Goal: Transaction & Acquisition: Obtain resource

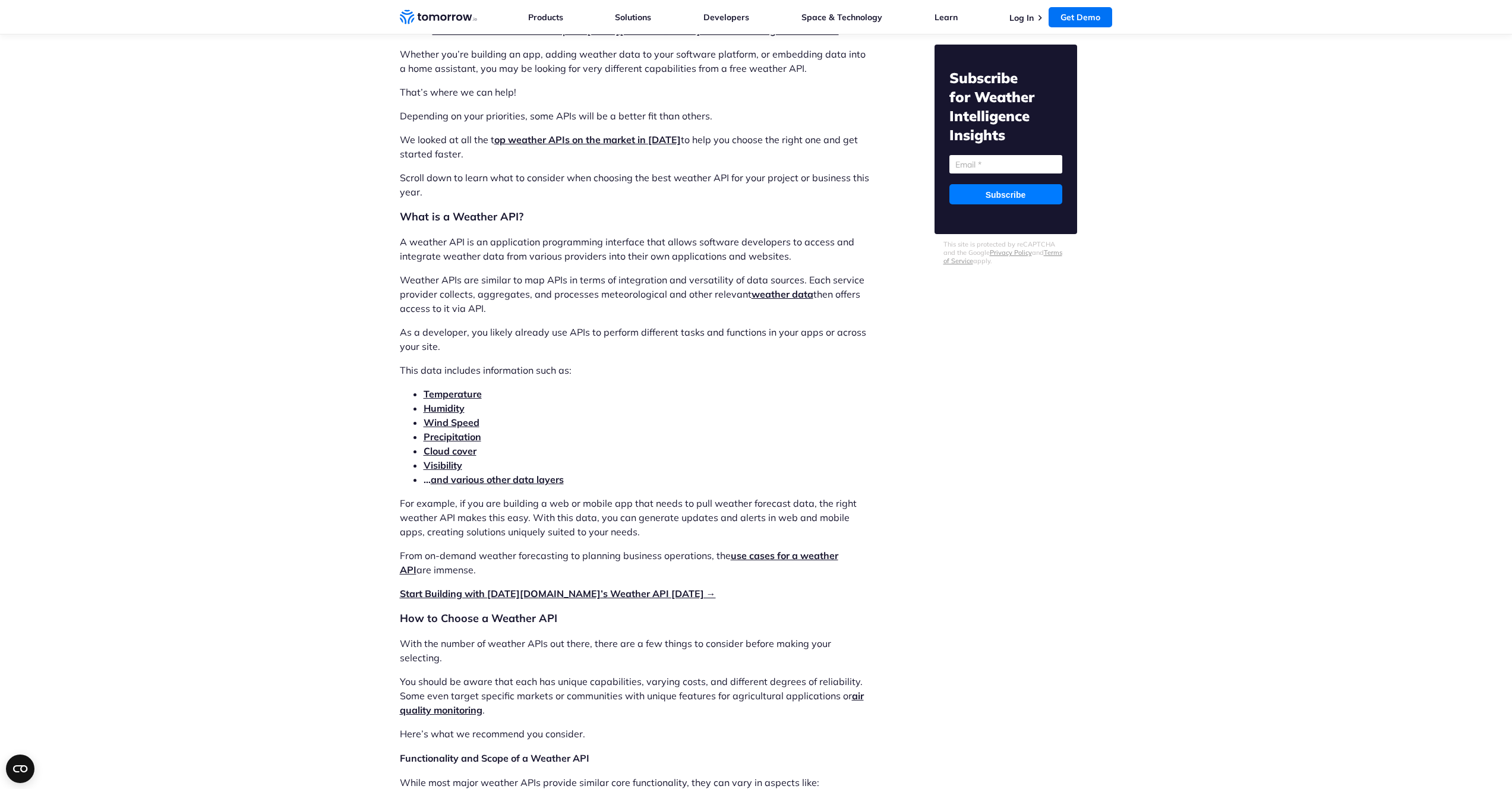
scroll to position [1201, 0]
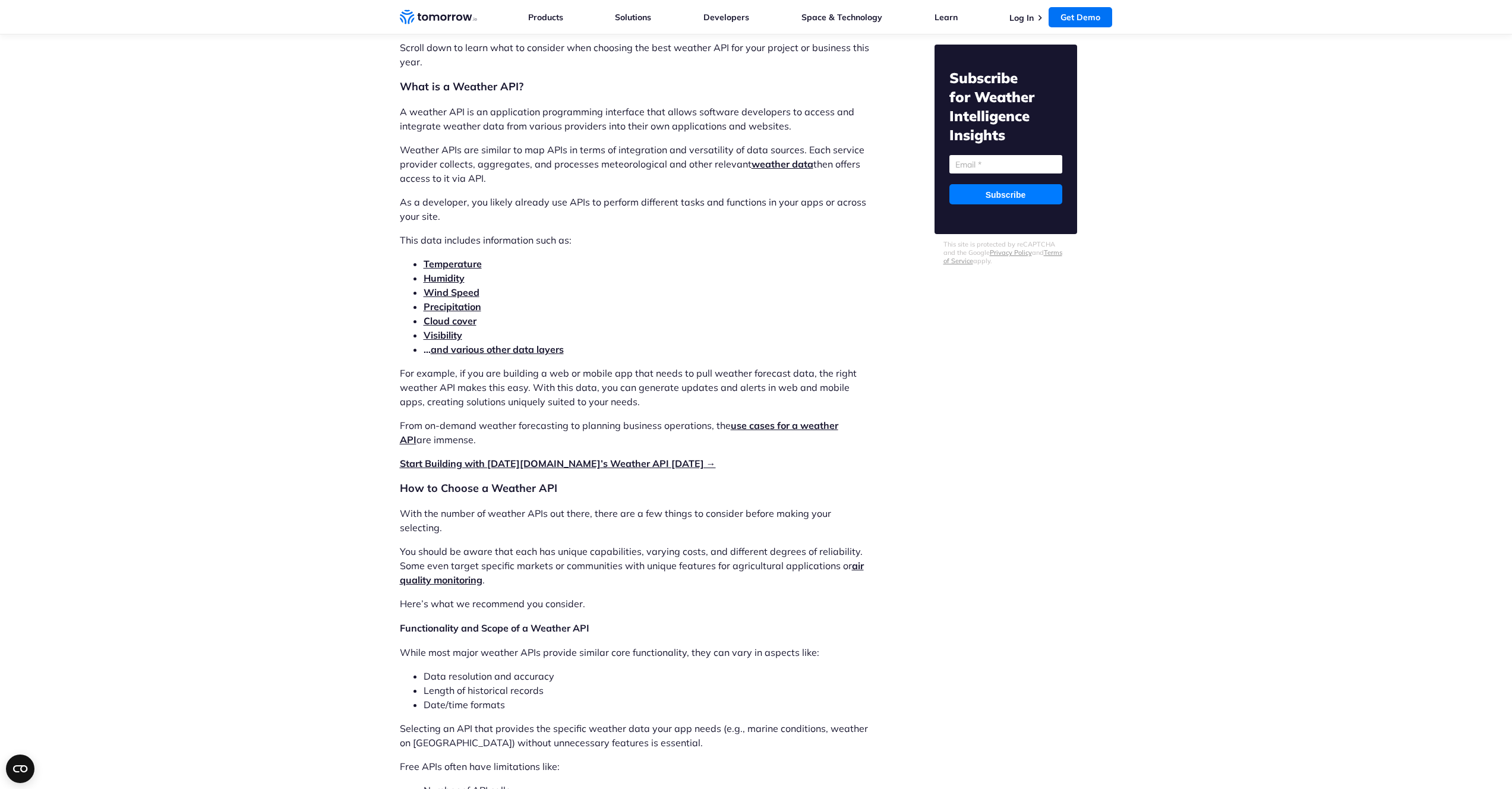
click at [572, 466] on link "Start Building with [DATE][DOMAIN_NAME]’s Weather API [DATE] →" at bounding box center [558, 463] width 316 height 12
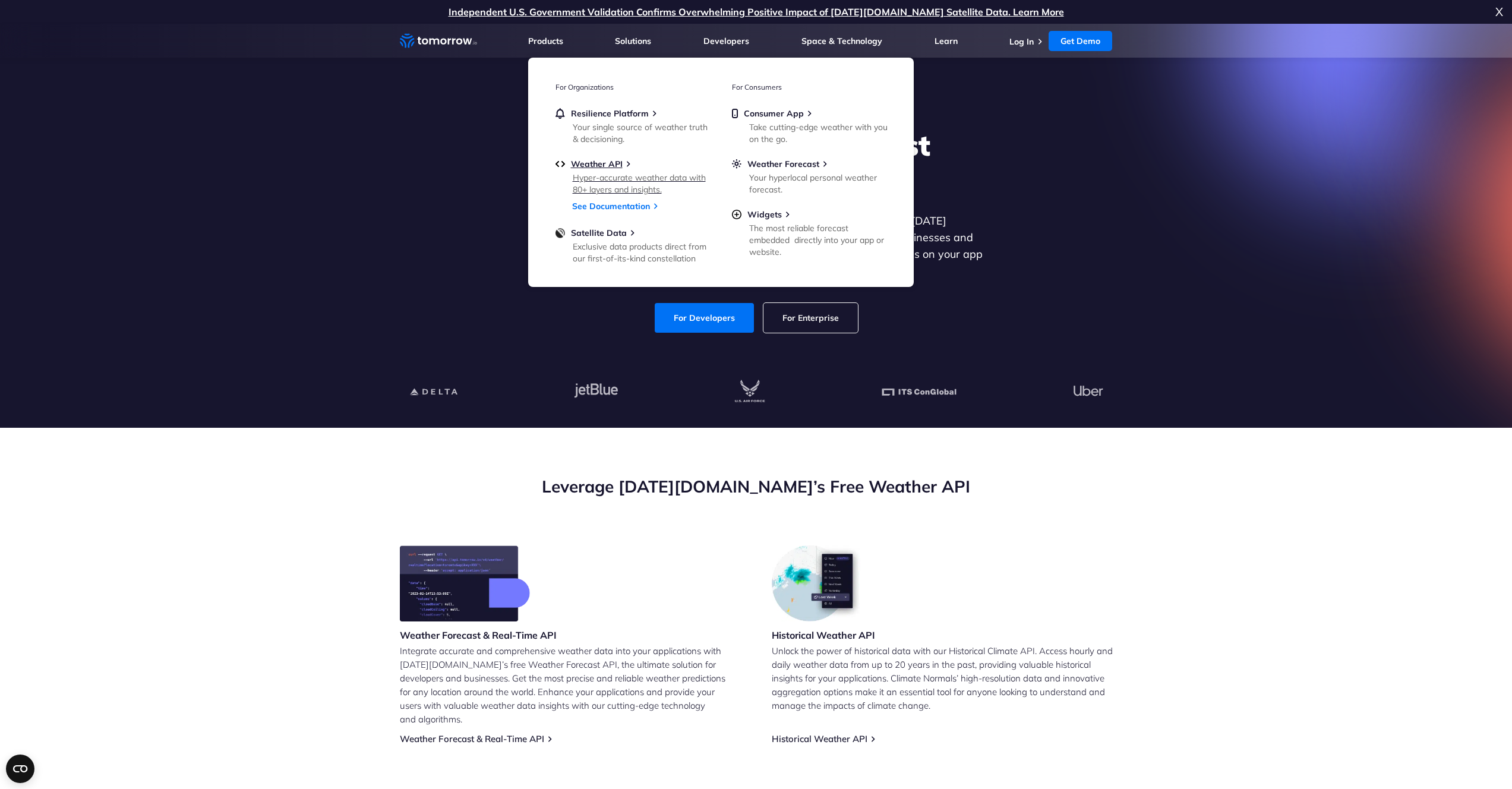
click at [598, 172] on div "Hyper-accurate weather data with 80+ layers and insights." at bounding box center [641, 183] width 138 height 24
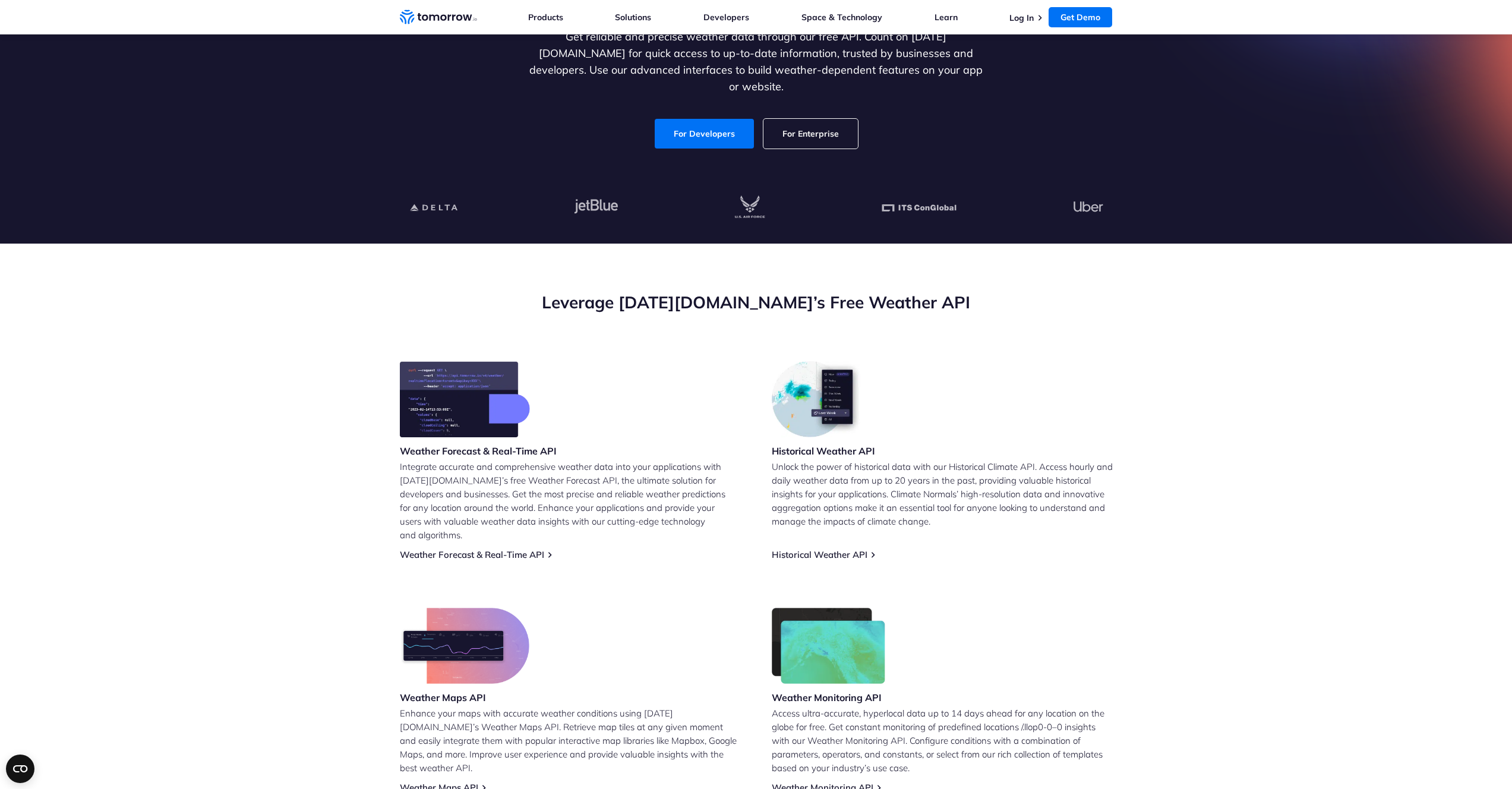
scroll to position [488, 0]
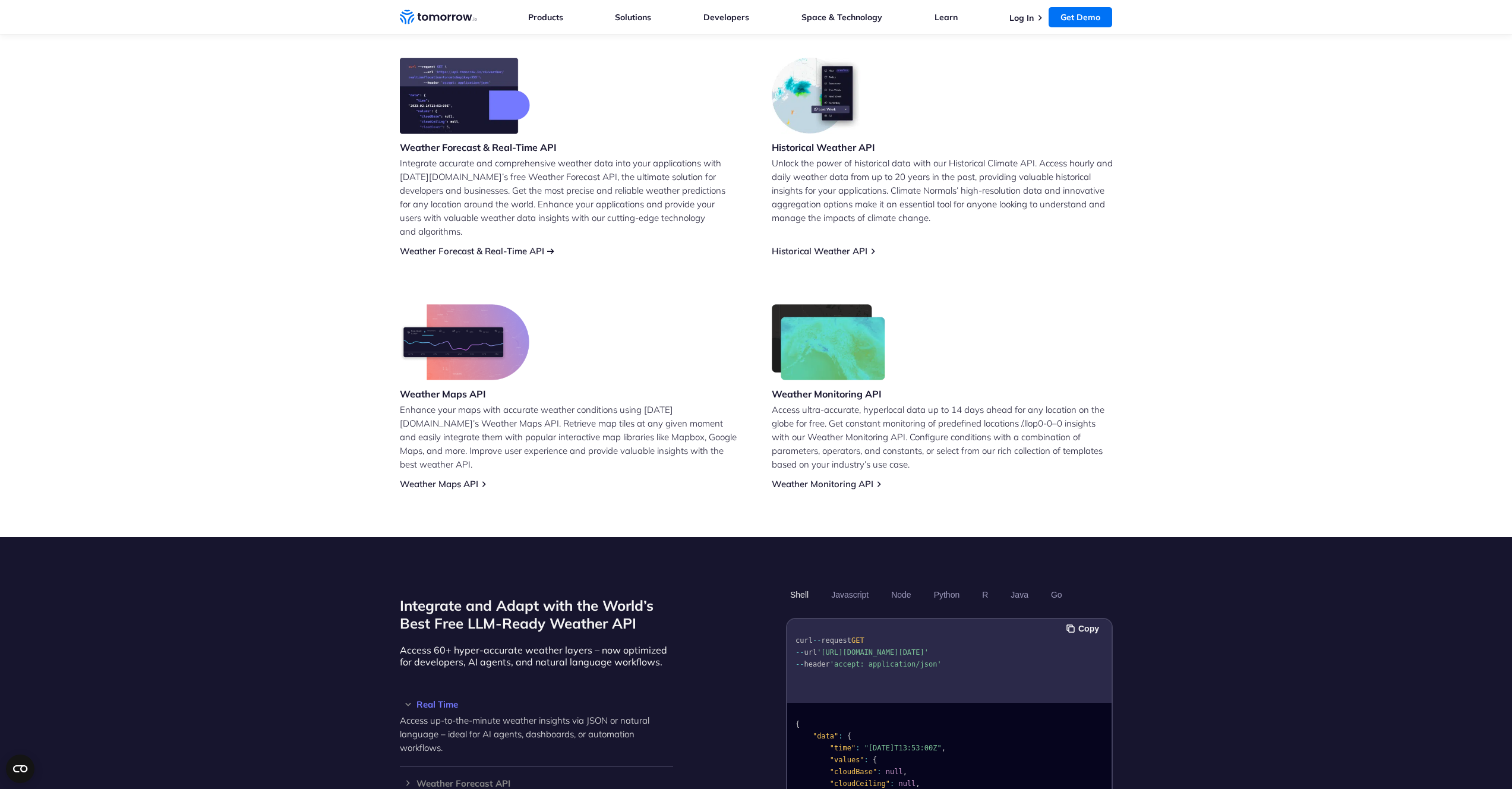
click at [509, 245] on link "Weather Forecast & Real-Time API" at bounding box center [472, 251] width 145 height 12
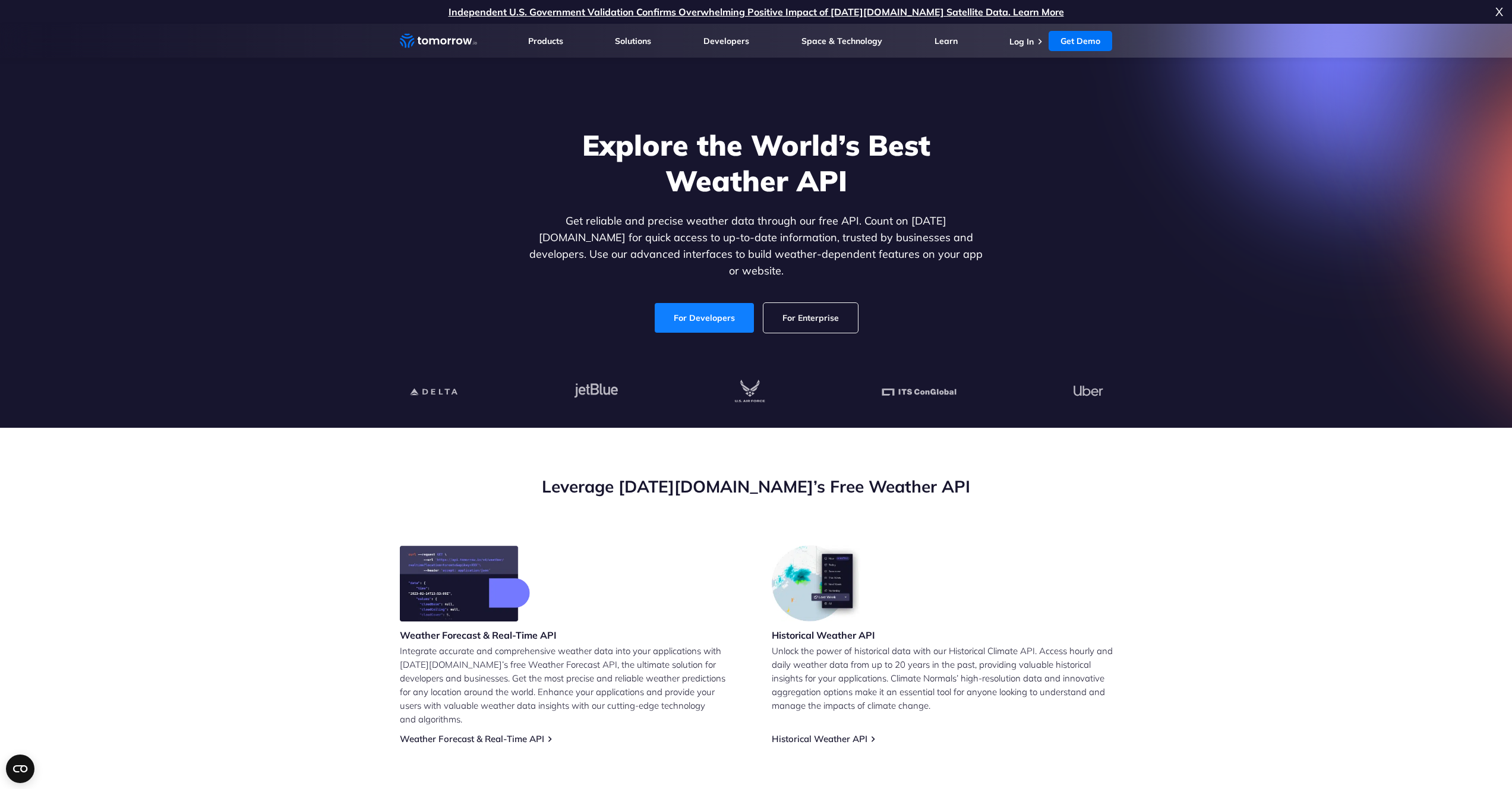
click at [702, 306] on link "For Developers" at bounding box center [704, 318] width 99 height 29
click at [218, 108] on section "Explore the World’s Best Weather API Get reliable and precise weather data thro…" at bounding box center [756, 226] width 1512 height 404
